Goal: Information Seeking & Learning: Learn about a topic

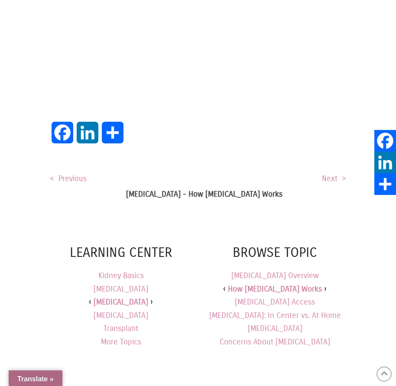
scroll to position [1385, 0]
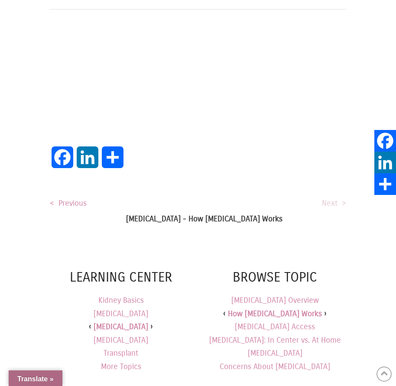
click at [336, 198] on link "Next >" at bounding box center [334, 203] width 24 height 10
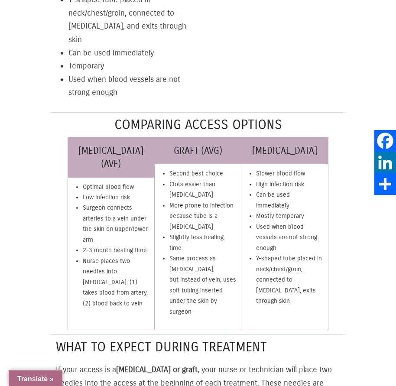
scroll to position [1212, 0]
